Goal: Communication & Community: Connect with others

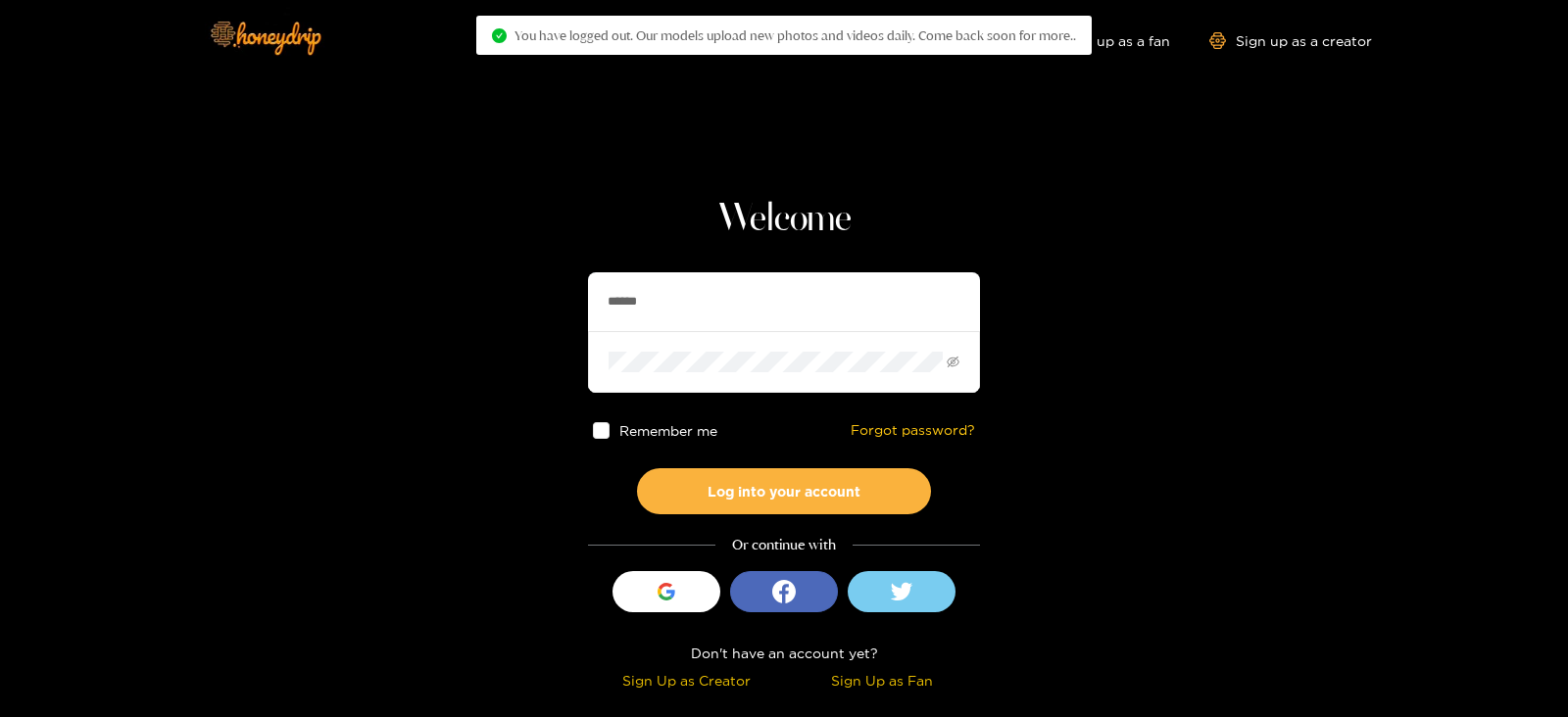
drag, startPoint x: 797, startPoint y: 313, endPoint x: 540, endPoint y: 319, distance: 257.1
click at [540, 319] on section "Welcome ****** Remember me Forgot password? Log into your account Or continue w…" at bounding box center [784, 348] width 1568 height 696
type input "******"
click at [637, 469] on button "Log into your account" at bounding box center [784, 491] width 294 height 46
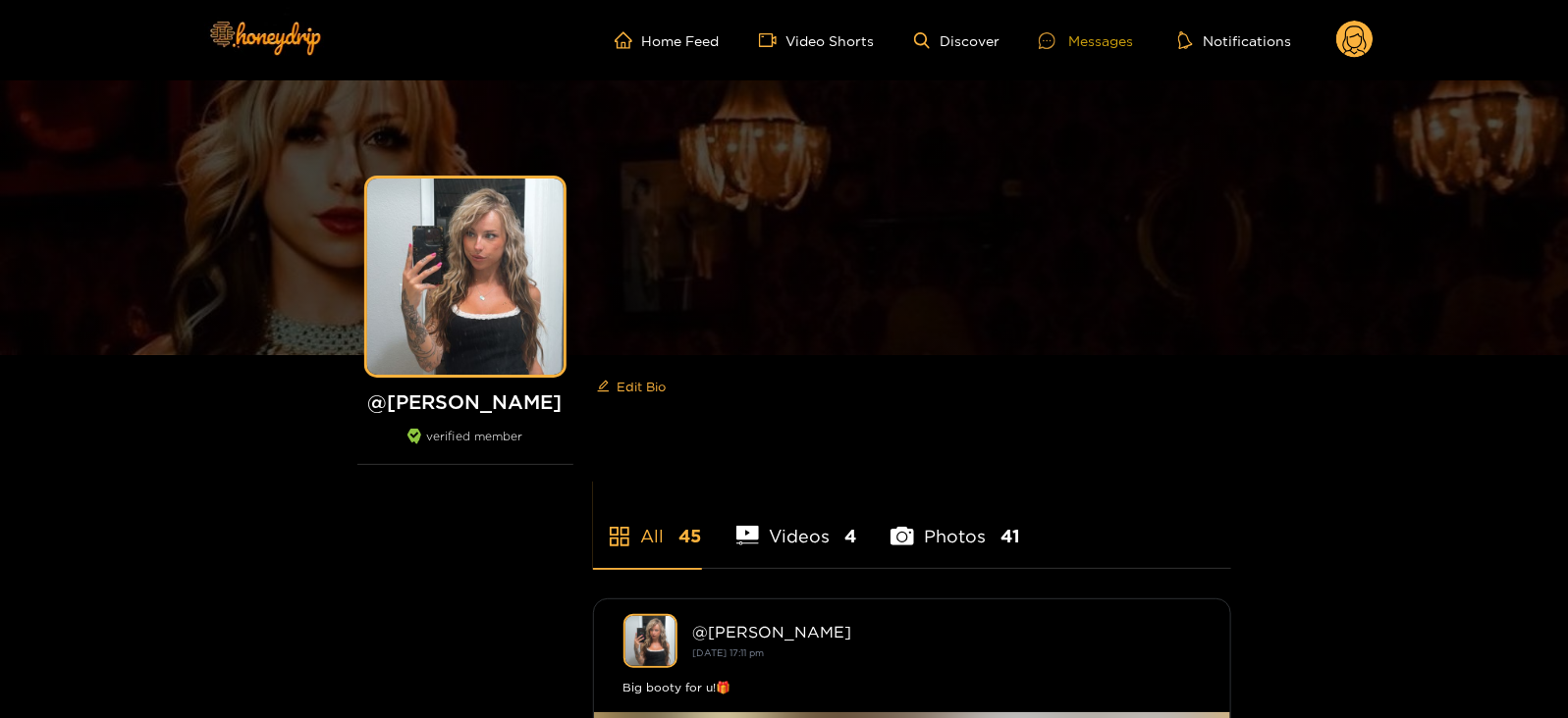
click at [1053, 36] on icon at bounding box center [1047, 40] width 17 height 17
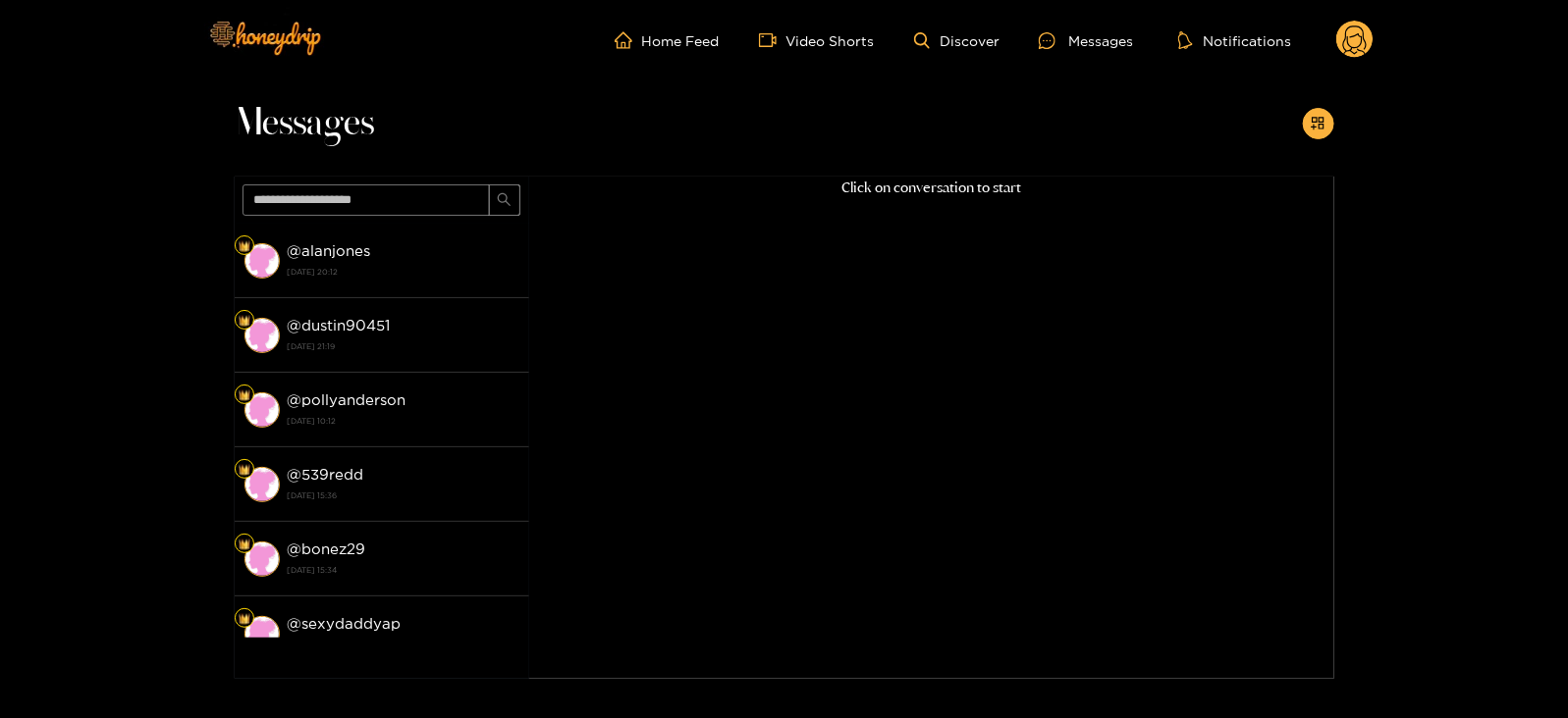
click at [403, 248] on div "@ alanjones [DATE] 20:12" at bounding box center [403, 260] width 232 height 44
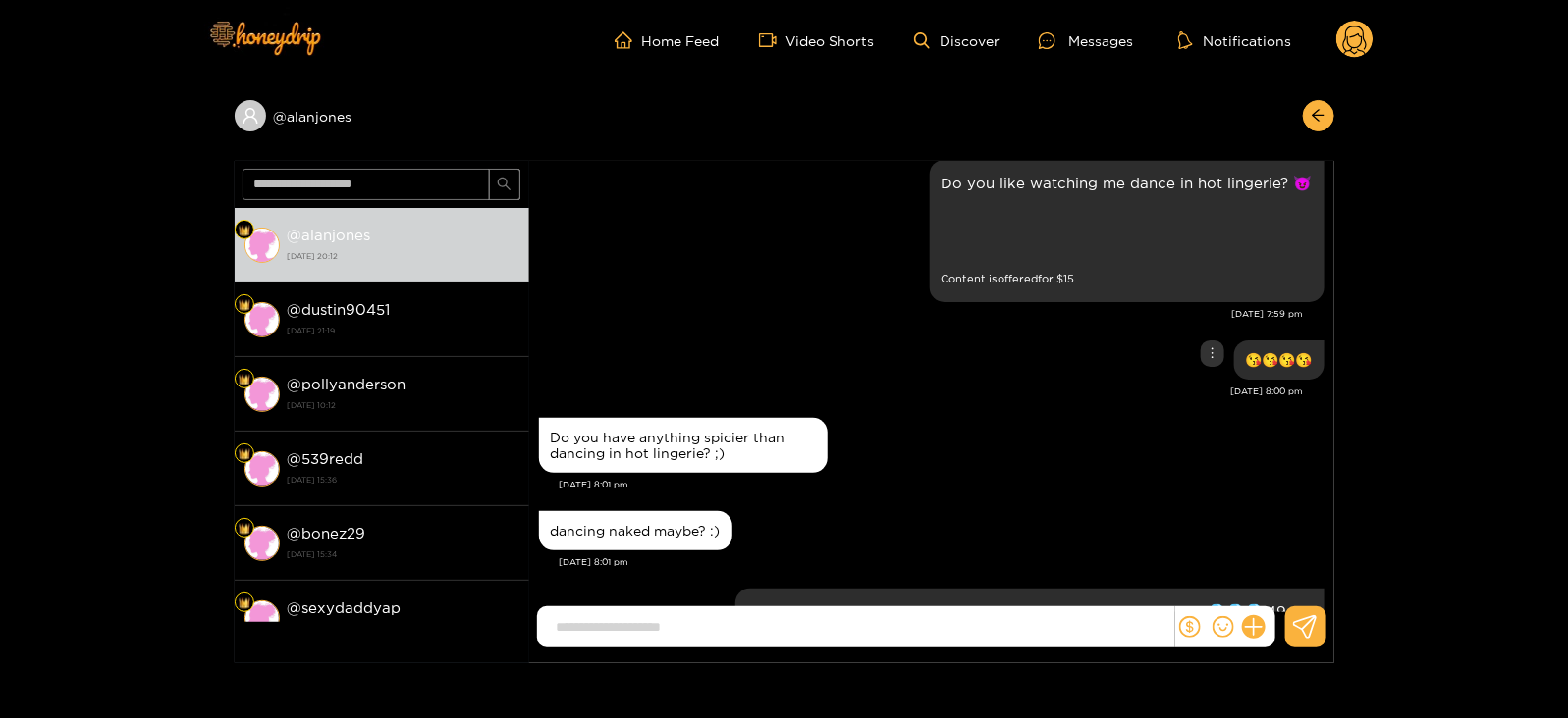
scroll to position [2043, 0]
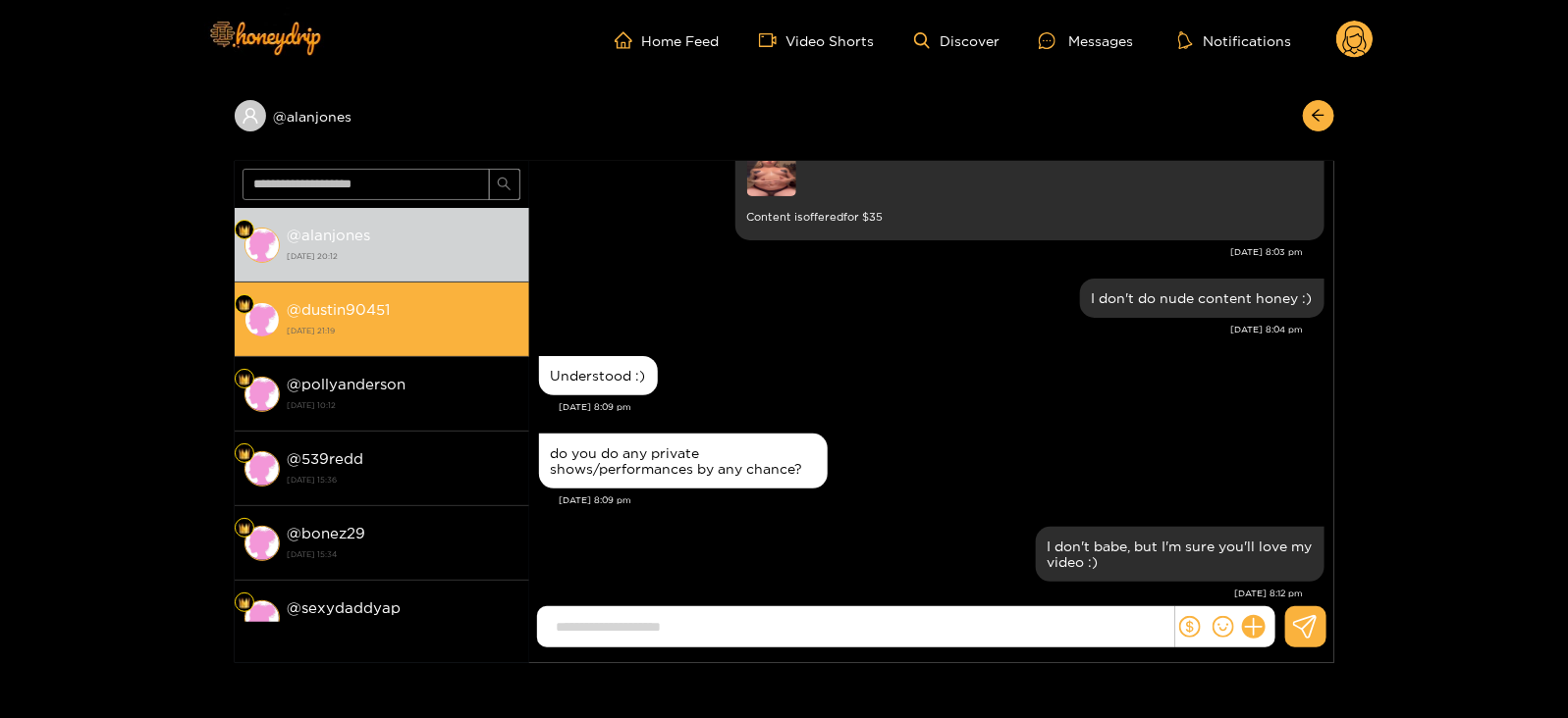
click at [338, 328] on strong "[DATE] 21:19" at bounding box center [403, 330] width 232 height 18
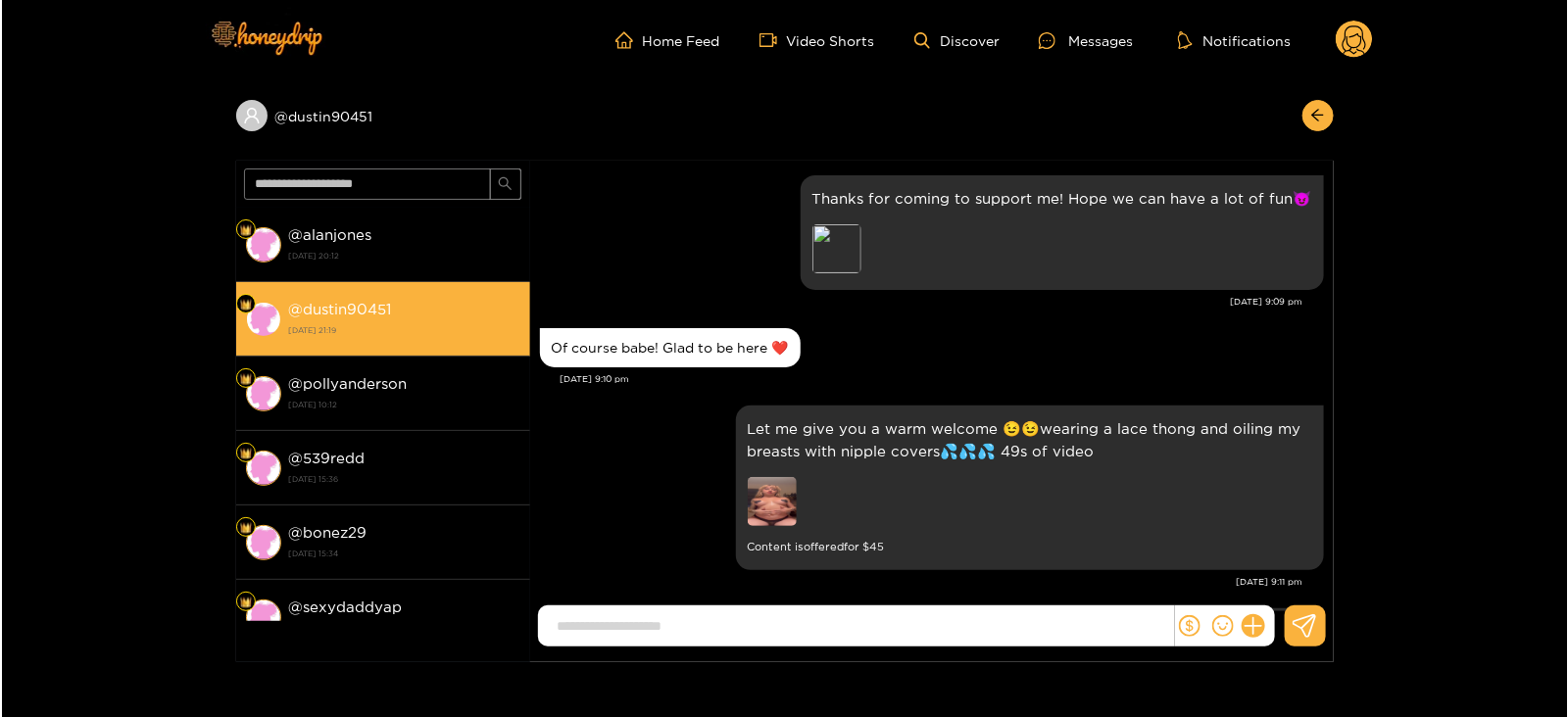
scroll to position [280, 0]
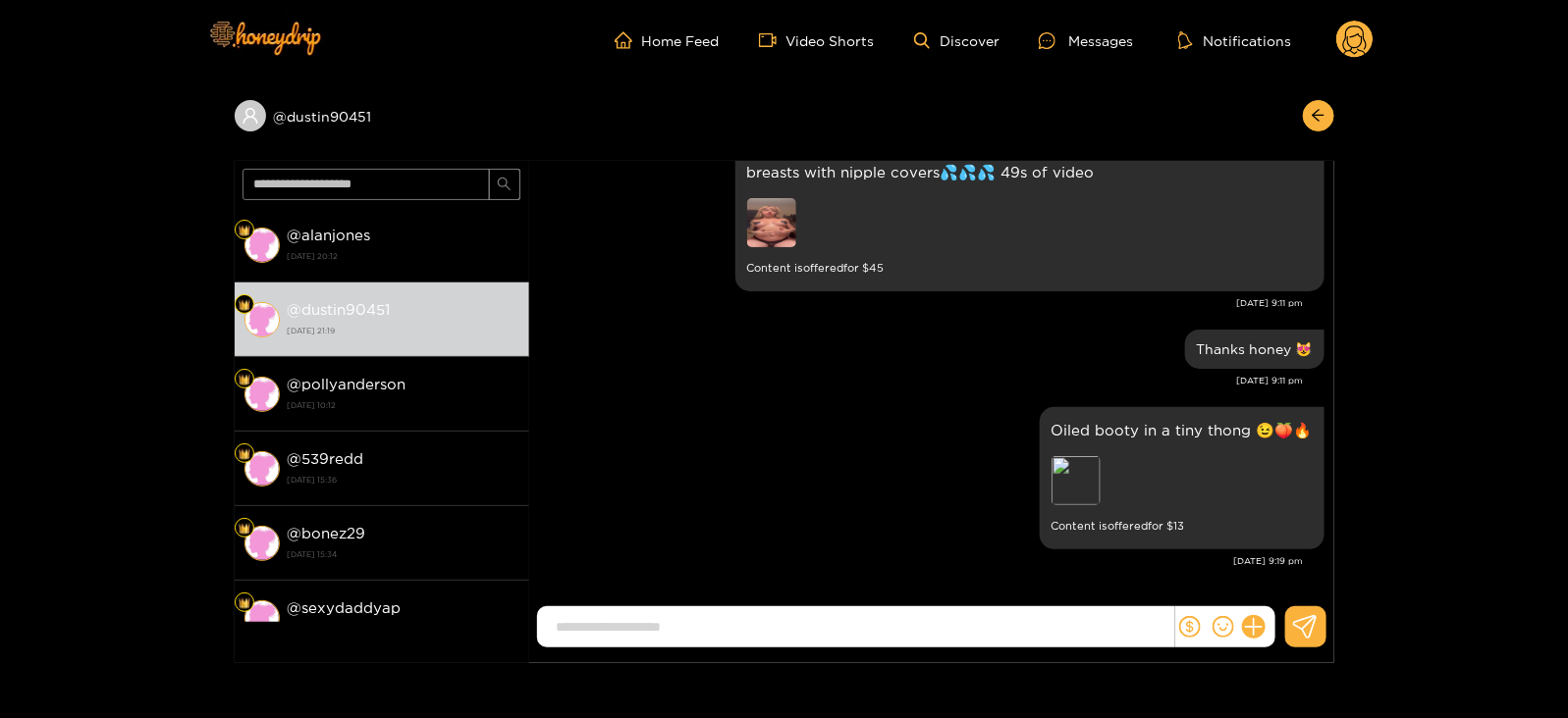
click at [1350, 32] on circle at bounding box center [1355, 39] width 37 height 37
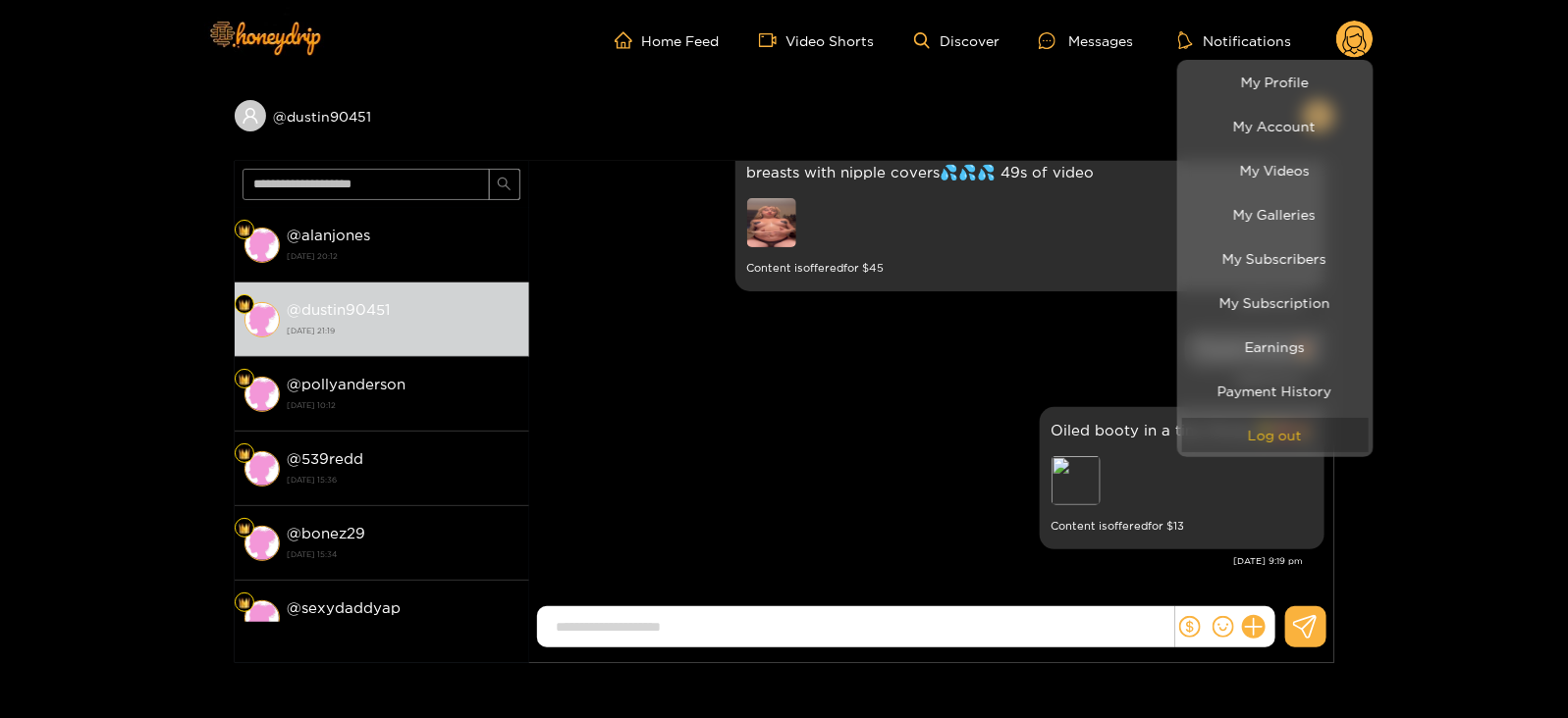
click at [1245, 437] on button "Log out" at bounding box center [1275, 435] width 187 height 35
